Goal: Task Accomplishment & Management: Manage account settings

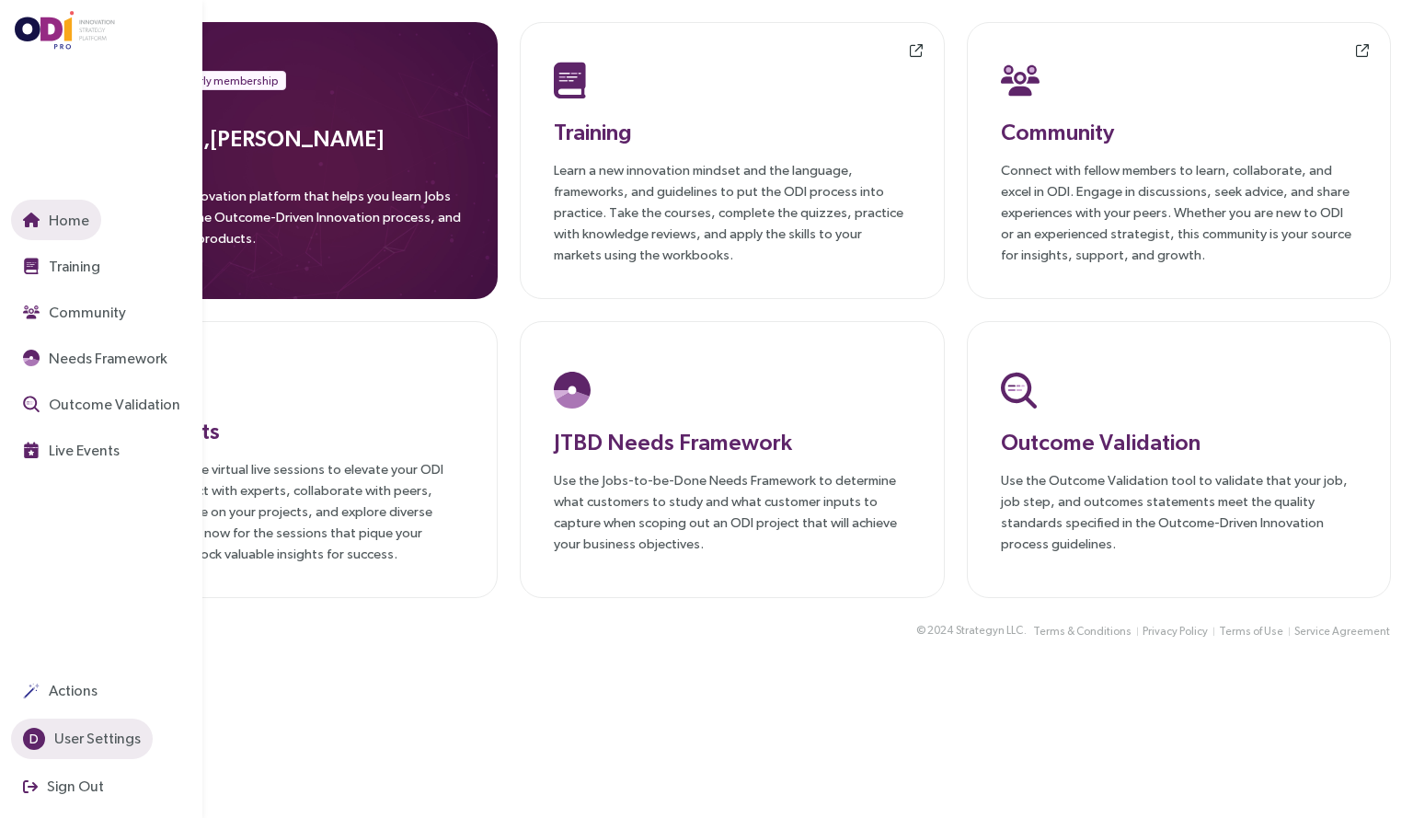
click at [118, 742] on span "User Settings" at bounding box center [96, 738] width 90 height 23
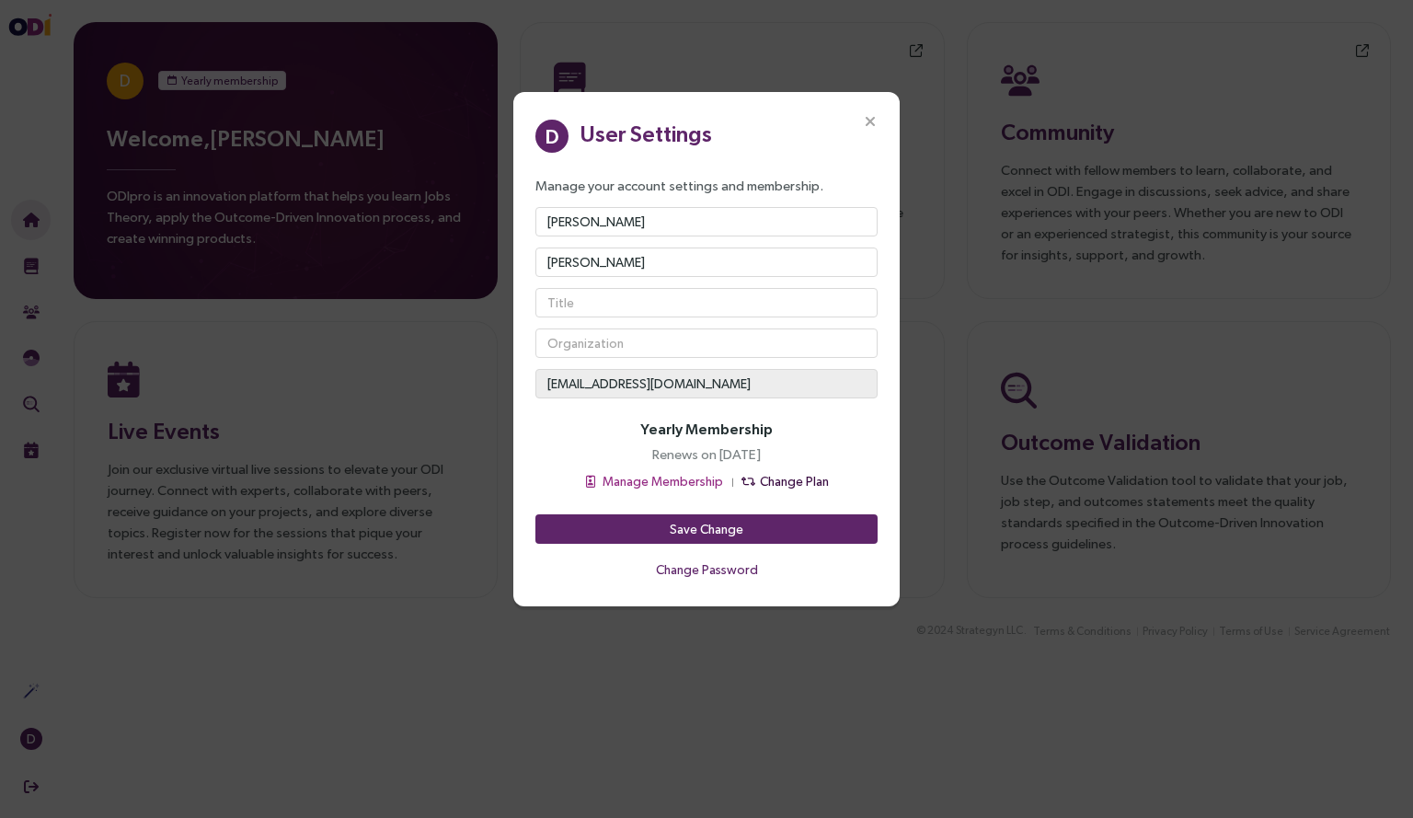
click at [780, 479] on span "Change Plan" at bounding box center [794, 481] width 69 height 20
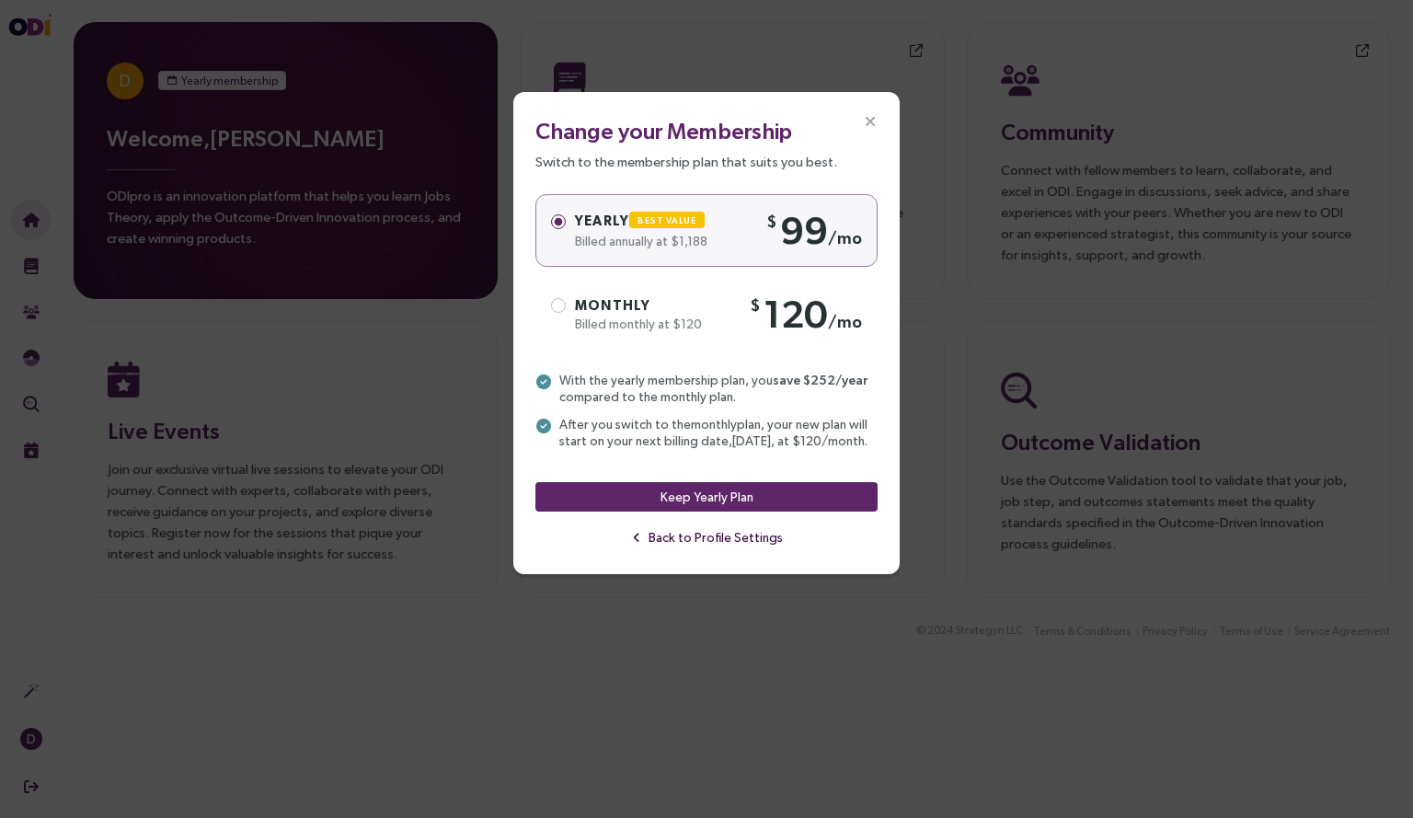
click at [715, 547] on span "Back to Profile Settings" at bounding box center [715, 537] width 134 height 20
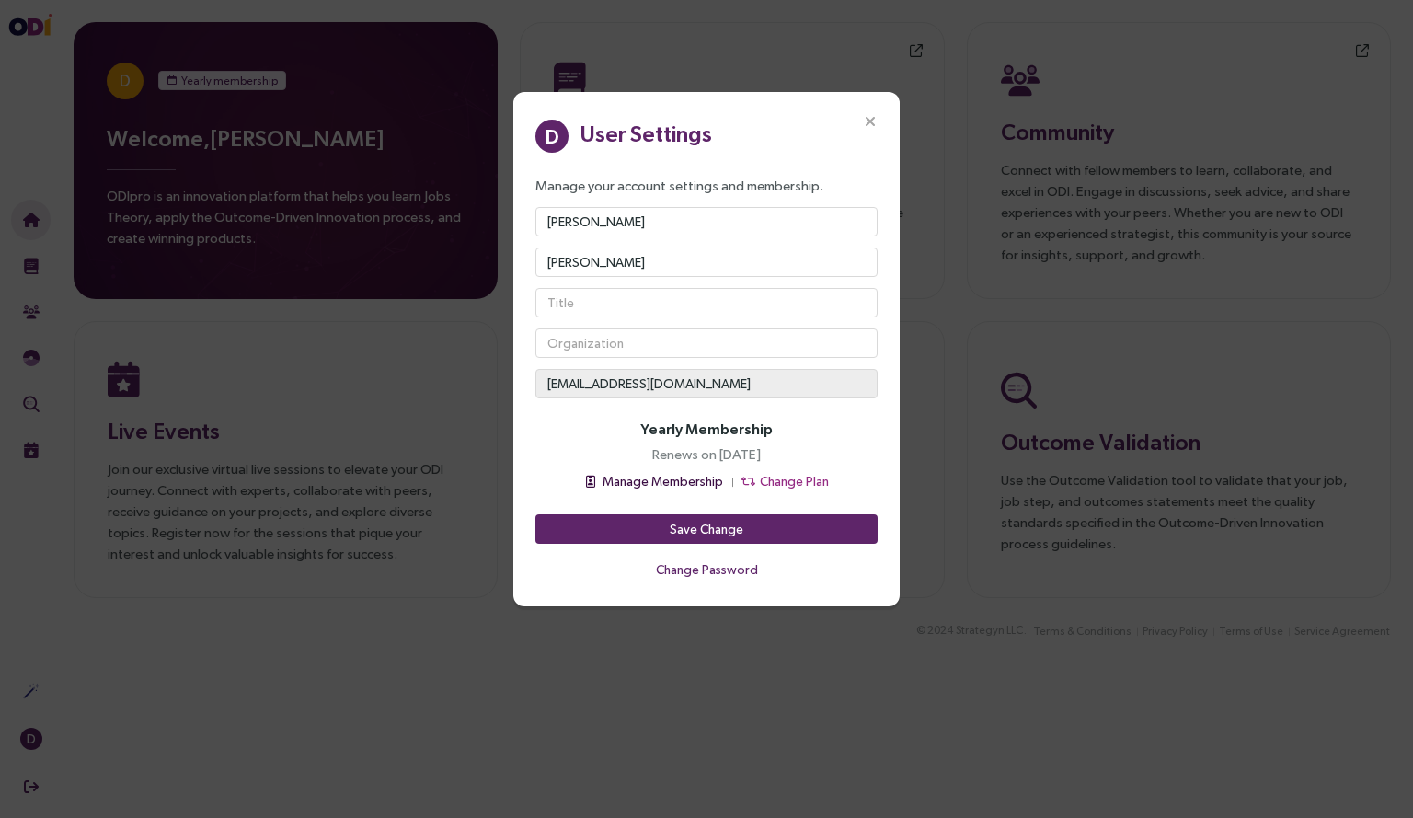
click at [633, 481] on span "Manage Membership" at bounding box center [662, 481] width 120 height 20
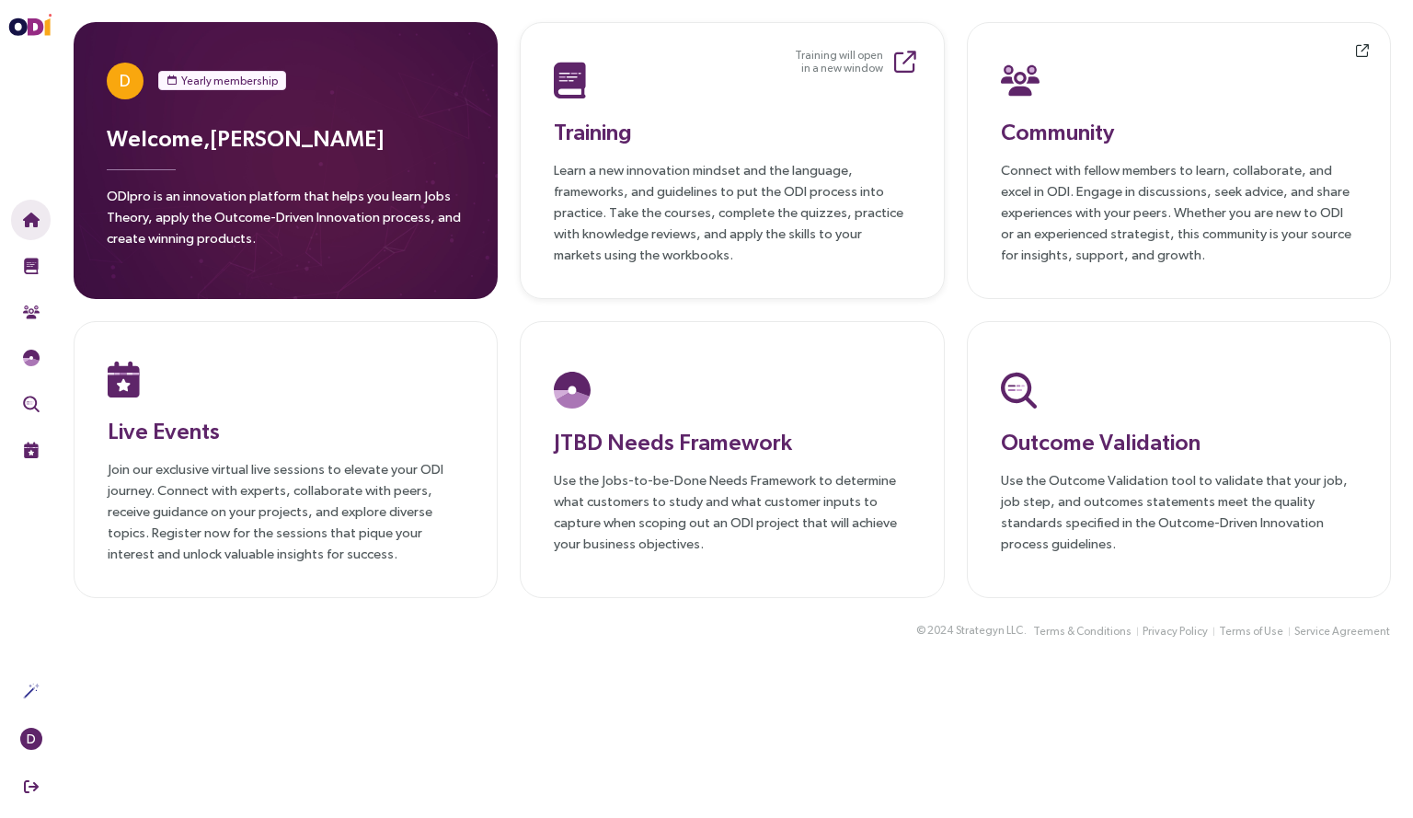
click at [825, 105] on div "Training Learn a new innovation mindset and the language, frameworks, and guide…" at bounding box center [732, 160] width 356 height 209
